Goal: Browse casually: Explore the website without a specific task or goal

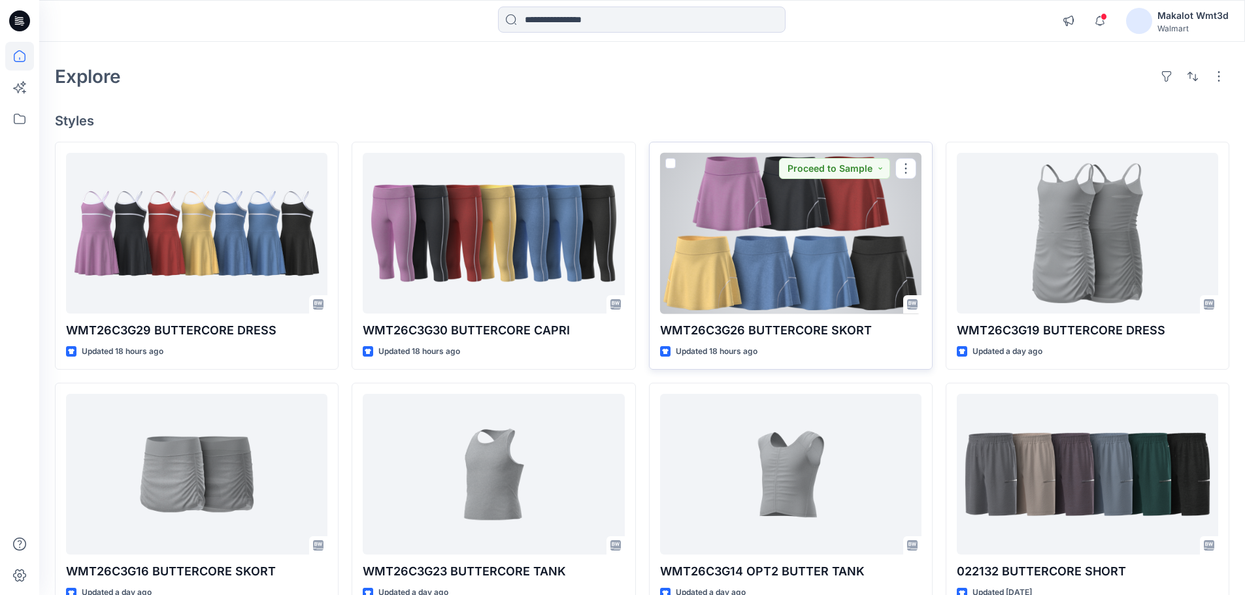
scroll to position [65, 0]
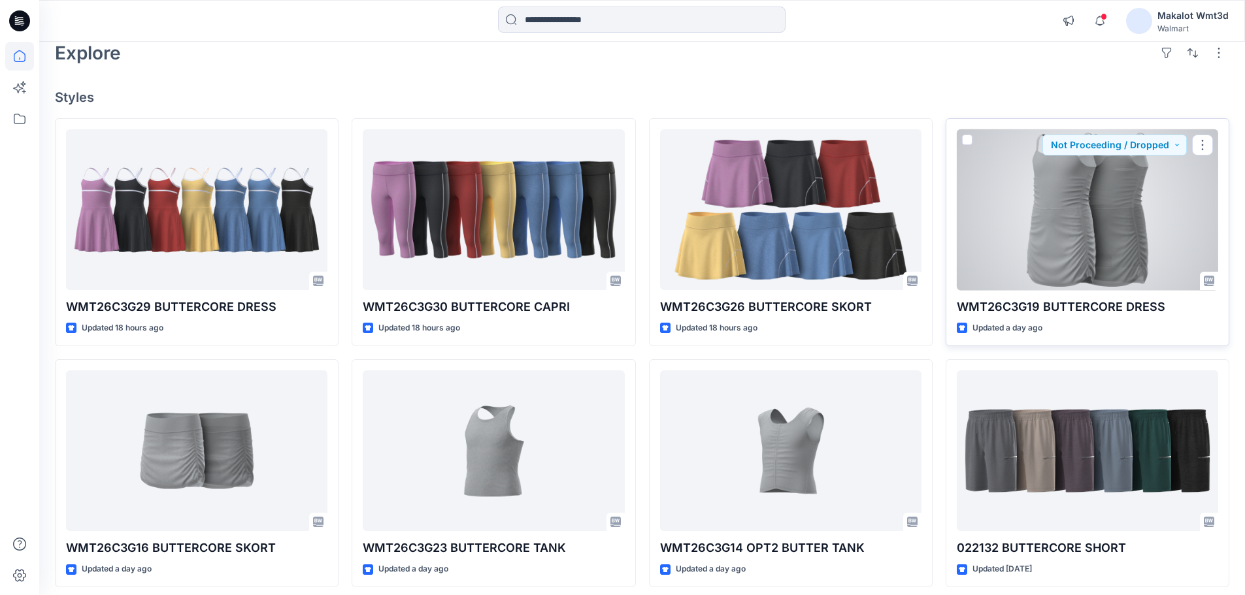
click at [1092, 233] on div at bounding box center [1087, 209] width 261 height 161
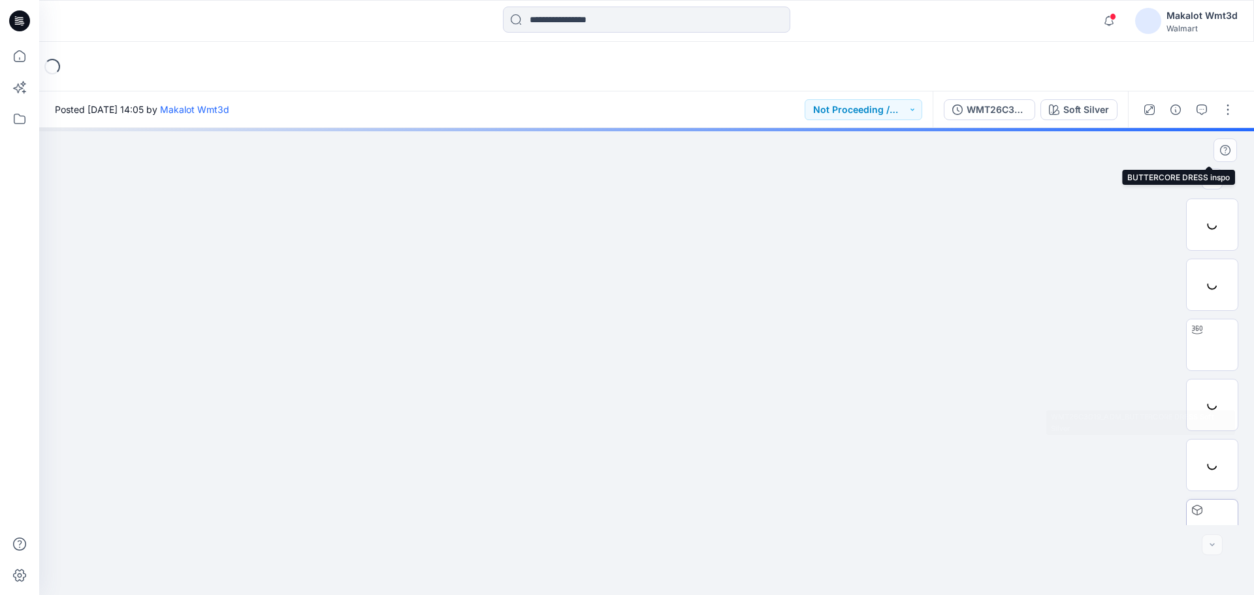
scroll to position [146, 0]
